Goal: Check status: Check status

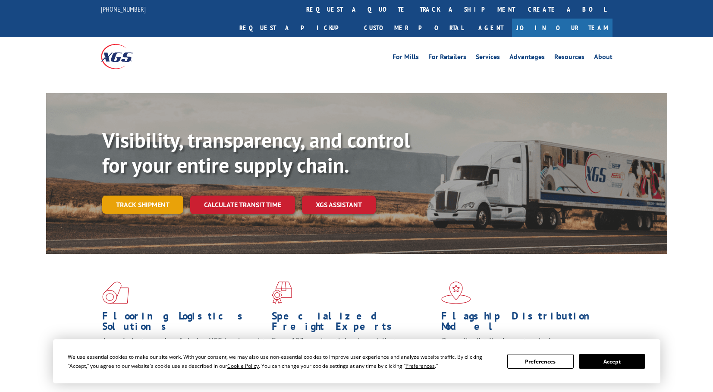
click at [139, 195] on link "Track shipment" at bounding box center [142, 204] width 81 height 18
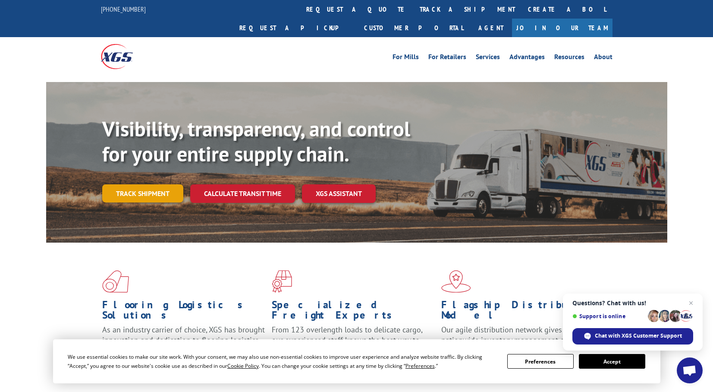
click at [148, 184] on link "Track shipment" at bounding box center [142, 193] width 81 height 18
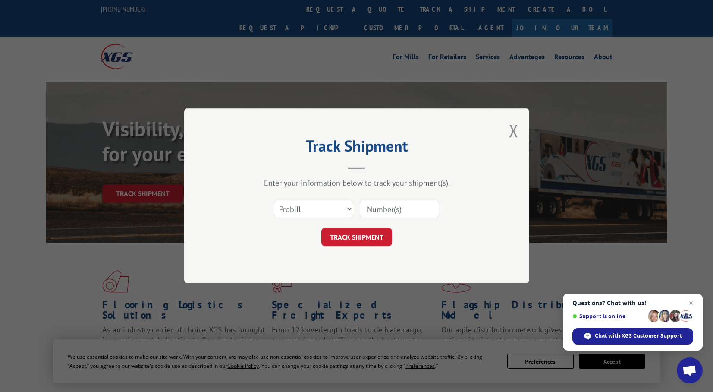
click at [412, 210] on input at bounding box center [399, 209] width 79 height 18
click at [374, 208] on input at bounding box center [399, 209] width 79 height 18
click at [374, 208] on input "17503428" at bounding box center [399, 209] width 79 height 18
type input "17503428"
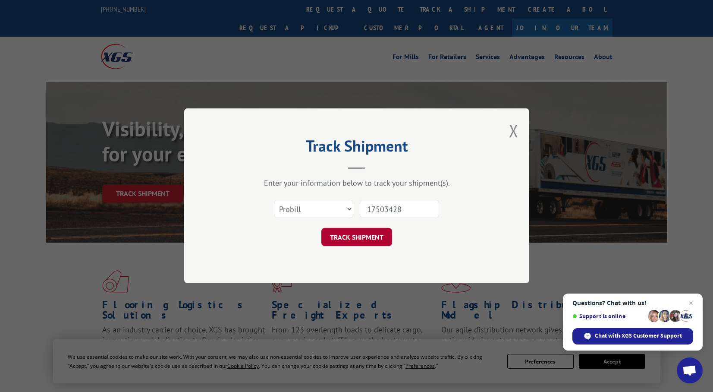
click at [381, 236] on button "TRACK SHIPMENT" at bounding box center [356, 237] width 71 height 18
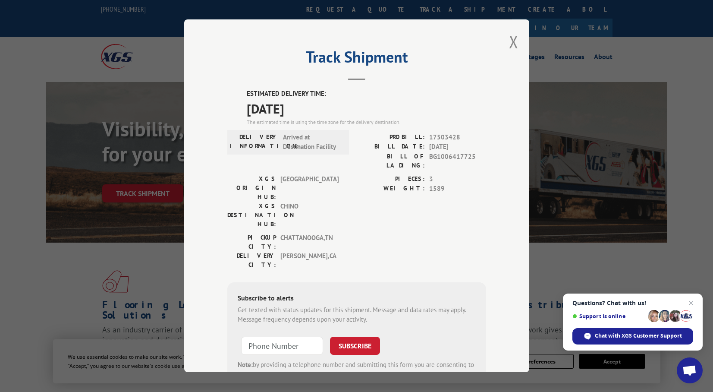
click at [391, 108] on span "[DATE]" at bounding box center [366, 108] width 239 height 19
click at [444, 136] on span "17503428" at bounding box center [457, 137] width 57 height 10
copy span "17503428"
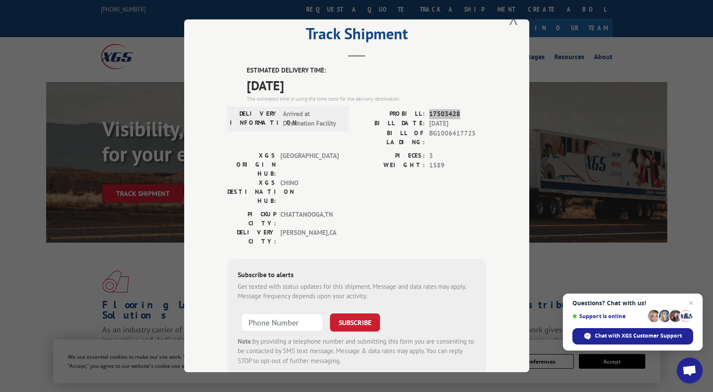
scroll to position [36, 0]
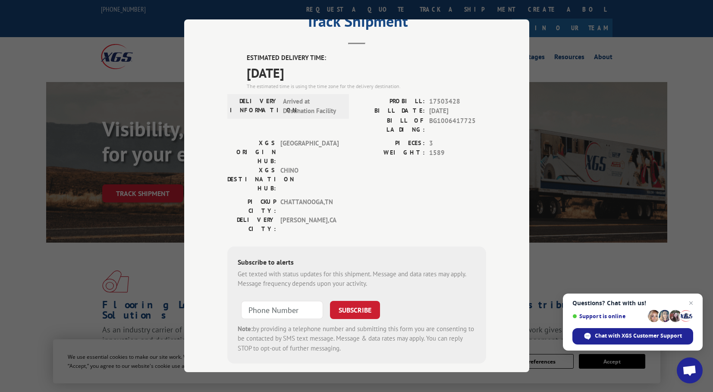
click at [471, 324] on div "Note: by providing a telephone number and submitting this form you are consenti…" at bounding box center [357, 338] width 238 height 29
click at [437, 97] on span "17503428" at bounding box center [457, 102] width 57 height 10
click at [437, 104] on span "17503428" at bounding box center [457, 102] width 57 height 10
copy span "17503428"
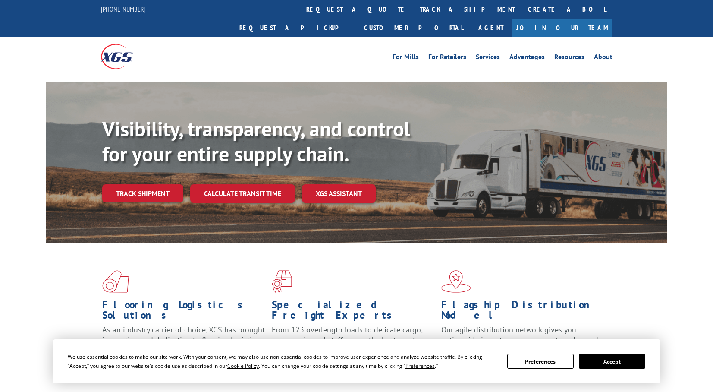
drag, startPoint x: 134, startPoint y: 174, endPoint x: 182, endPoint y: 189, distance: 49.8
click at [134, 184] on link "Track shipment" at bounding box center [142, 193] width 81 height 18
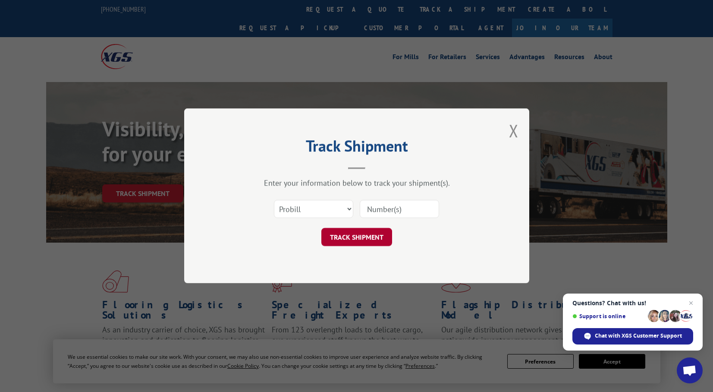
drag, startPoint x: 393, startPoint y: 210, endPoint x: 376, endPoint y: 235, distance: 29.9
click at [393, 210] on input at bounding box center [399, 209] width 79 height 18
type input "17503428"
click at [363, 240] on button "TRACK SHIPMENT" at bounding box center [356, 237] width 71 height 18
